Goal: Task Accomplishment & Management: Use online tool/utility

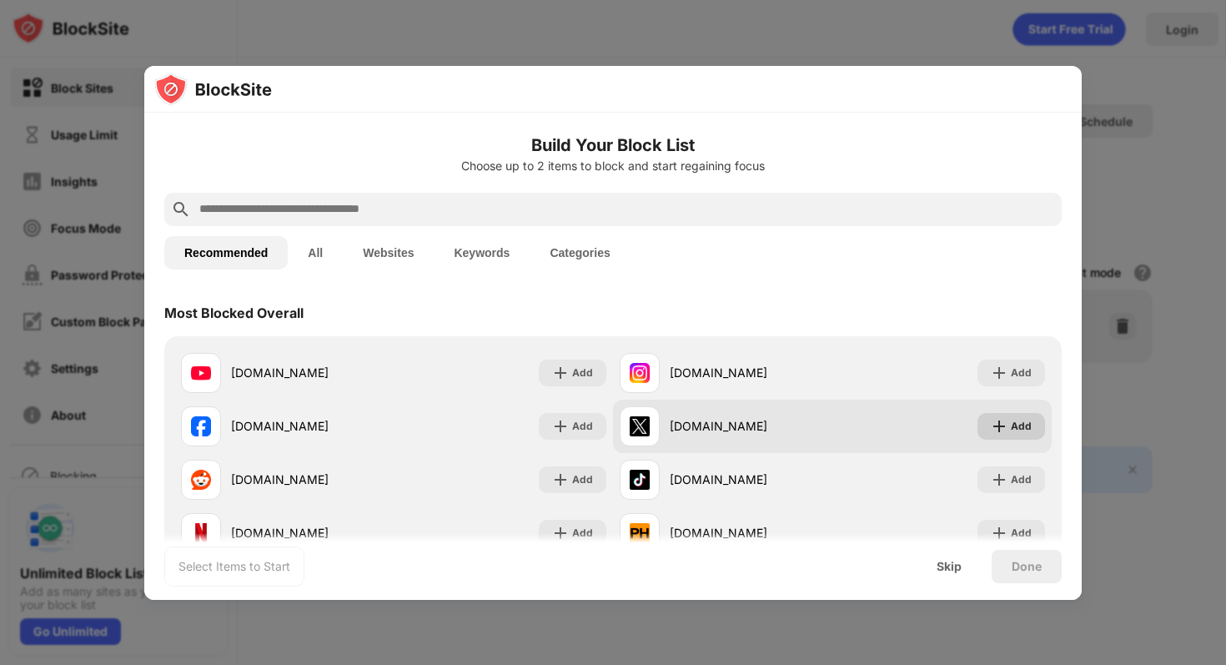
click at [1015, 432] on div "Add" at bounding box center [1021, 426] width 21 height 17
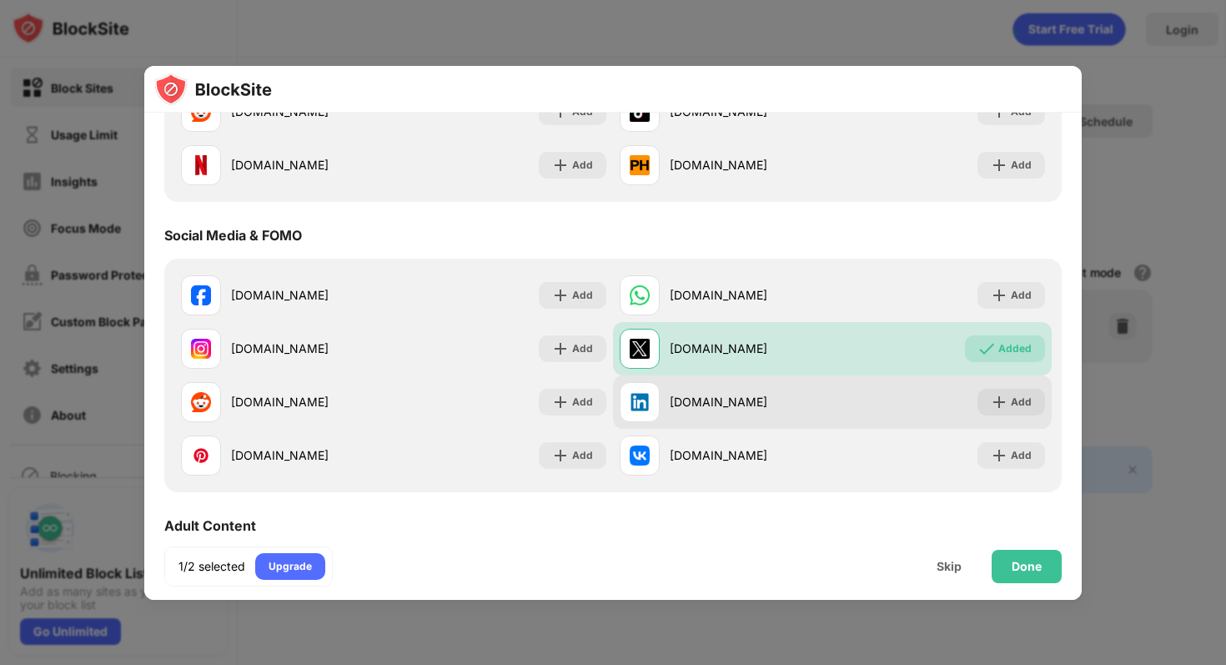
scroll to position [373, 0]
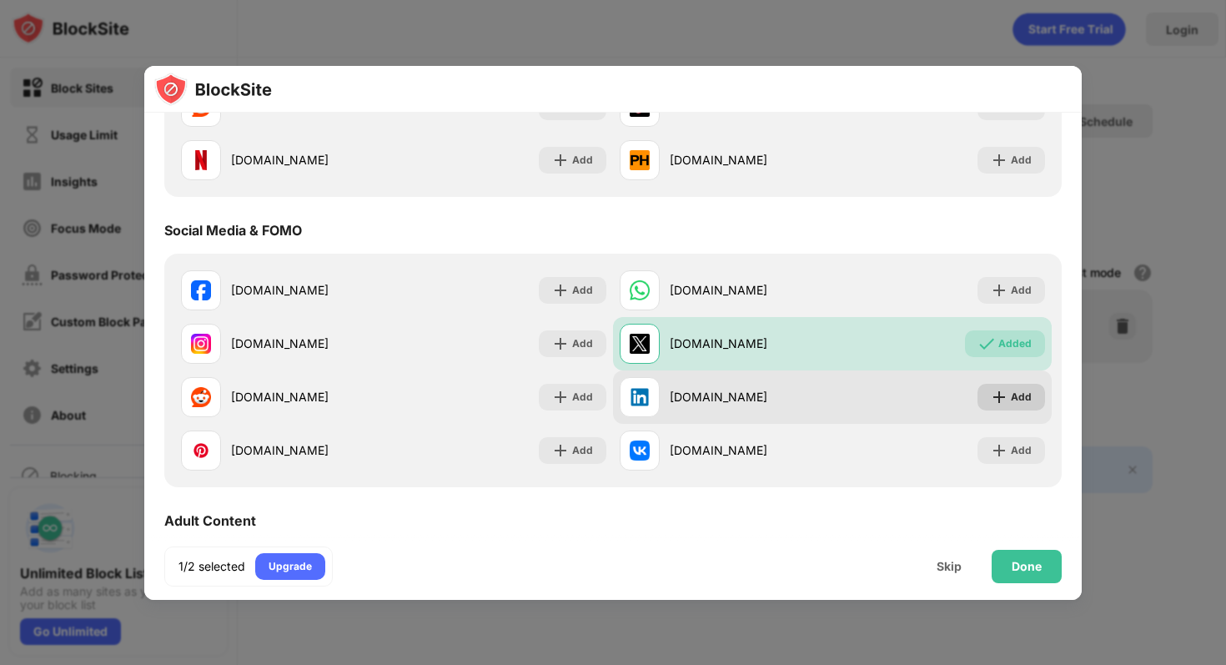
click at [1017, 399] on div "Add" at bounding box center [1021, 397] width 21 height 17
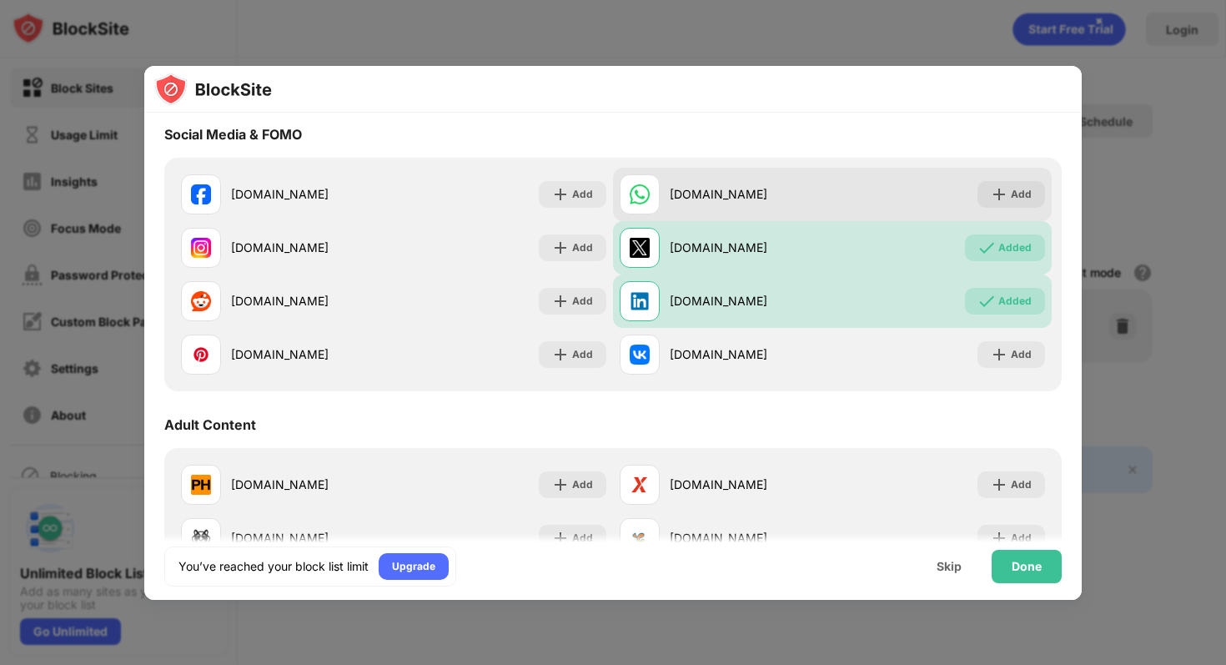
scroll to position [519, 0]
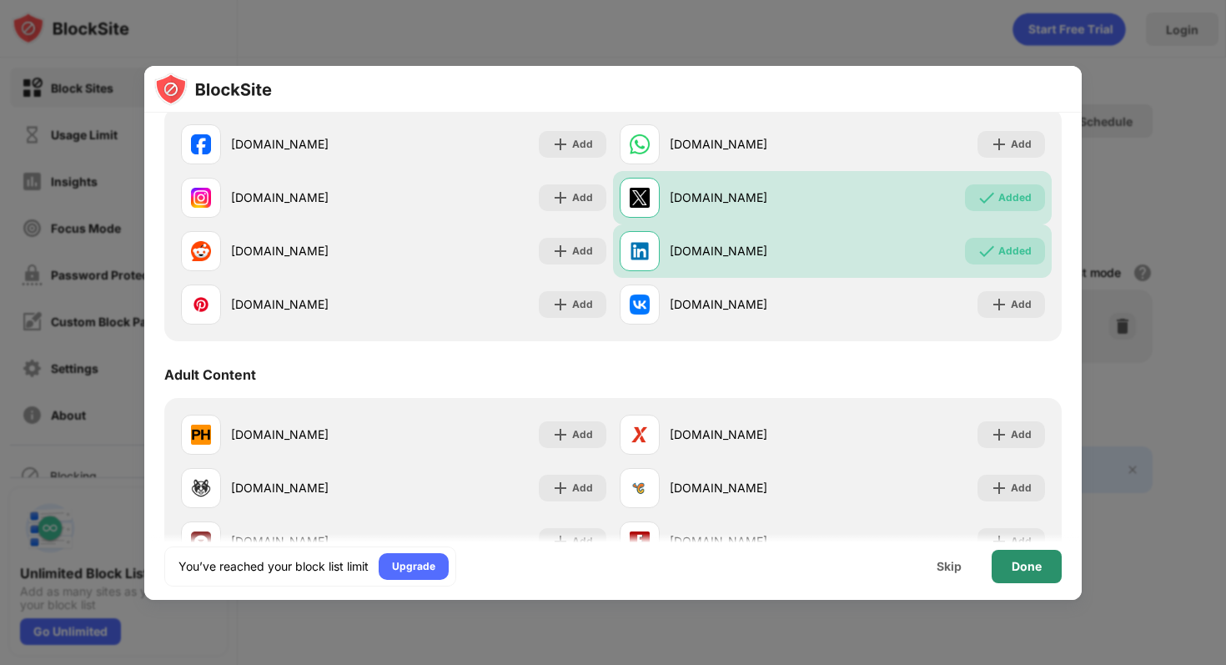
click at [1014, 571] on div "Done" at bounding box center [1027, 566] width 30 height 13
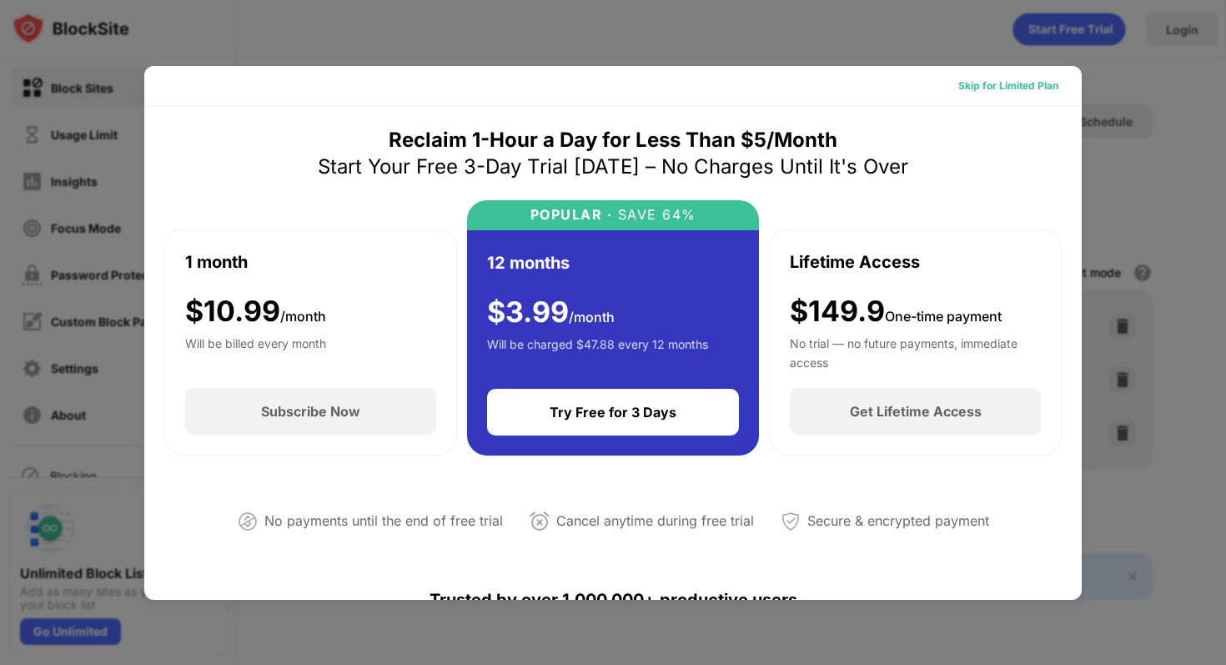
click at [1022, 92] on div "Skip for Limited Plan" at bounding box center [1008, 86] width 100 height 17
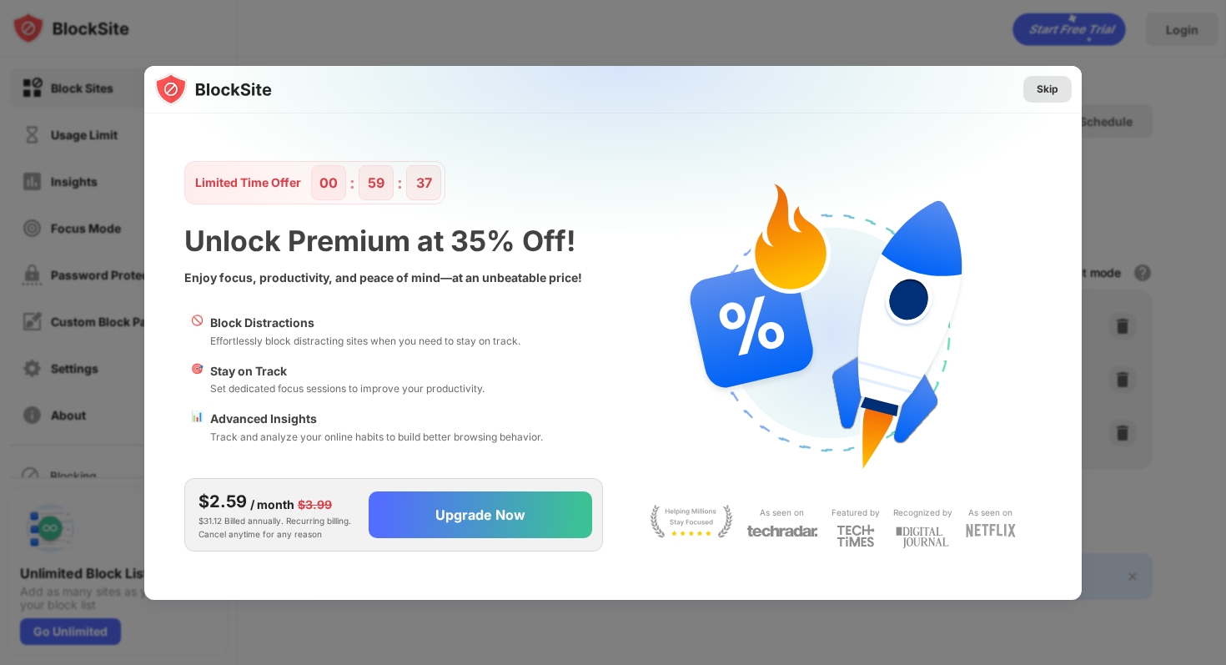
click at [1046, 88] on div "Skip" at bounding box center [1048, 89] width 22 height 17
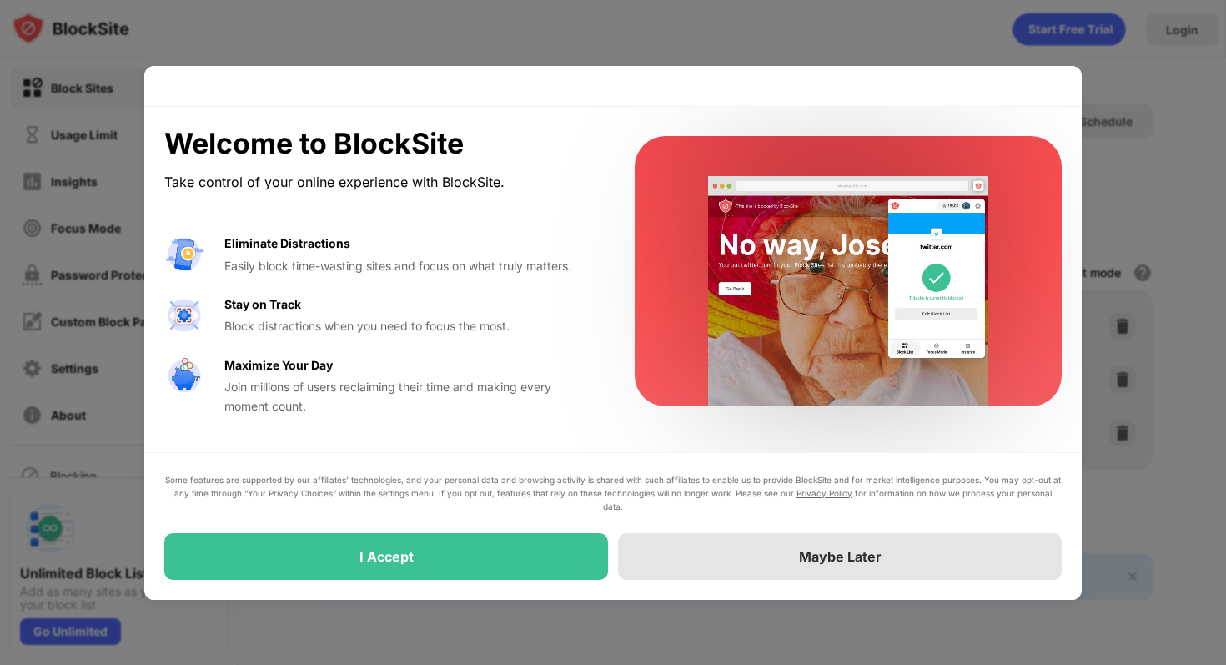
click at [831, 538] on div "Maybe Later" at bounding box center [840, 556] width 444 height 47
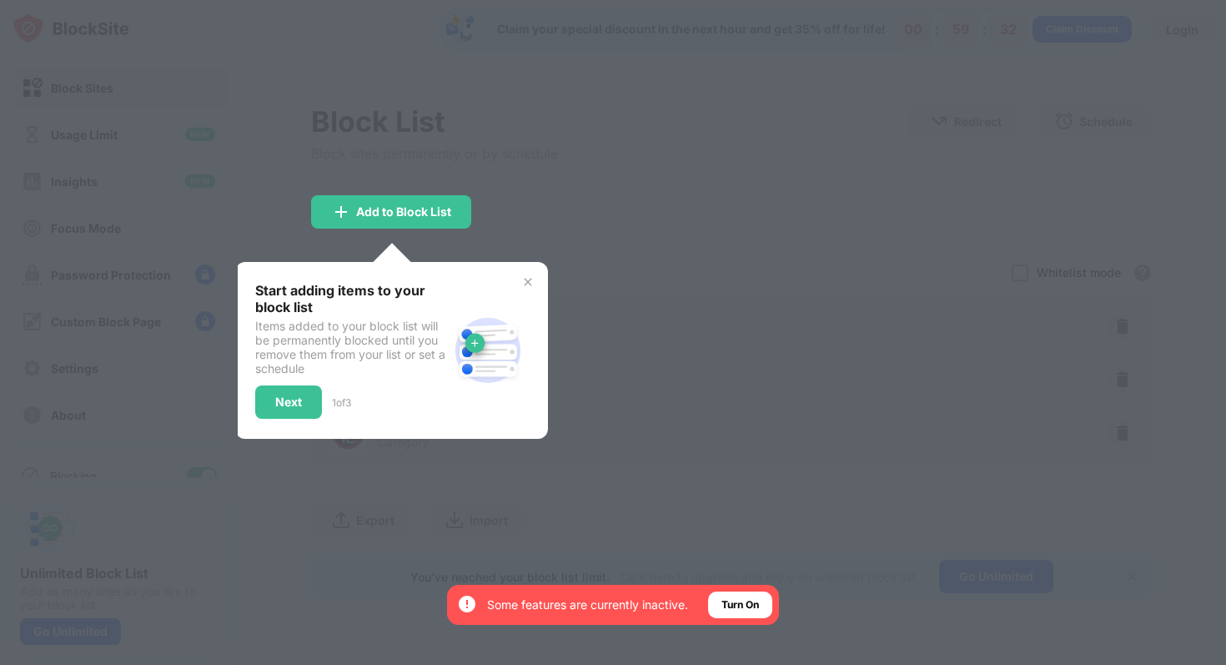
click at [816, 173] on div at bounding box center [613, 332] width 1226 height 665
click at [737, 138] on div at bounding box center [613, 332] width 1226 height 665
